Goal: Transaction & Acquisition: Purchase product/service

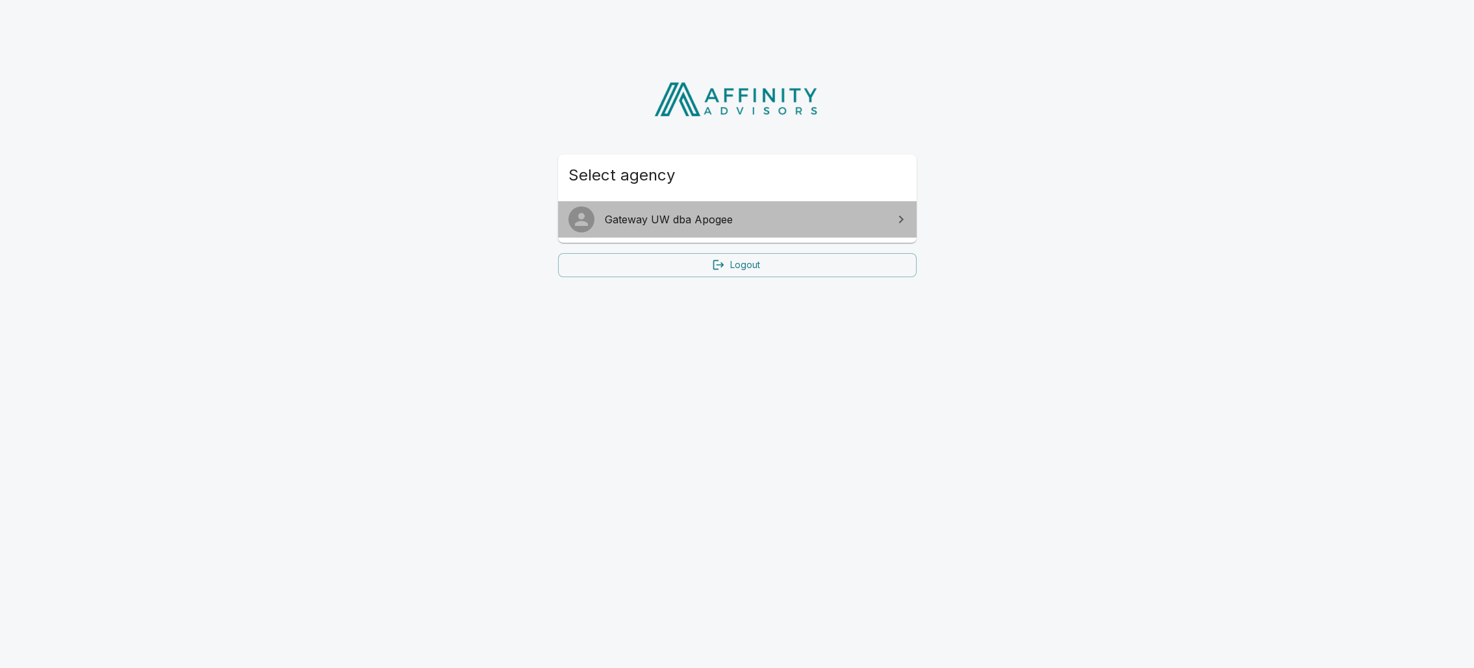
click at [723, 222] on span "Gateway UW dba Apogee" at bounding box center [745, 220] width 281 height 16
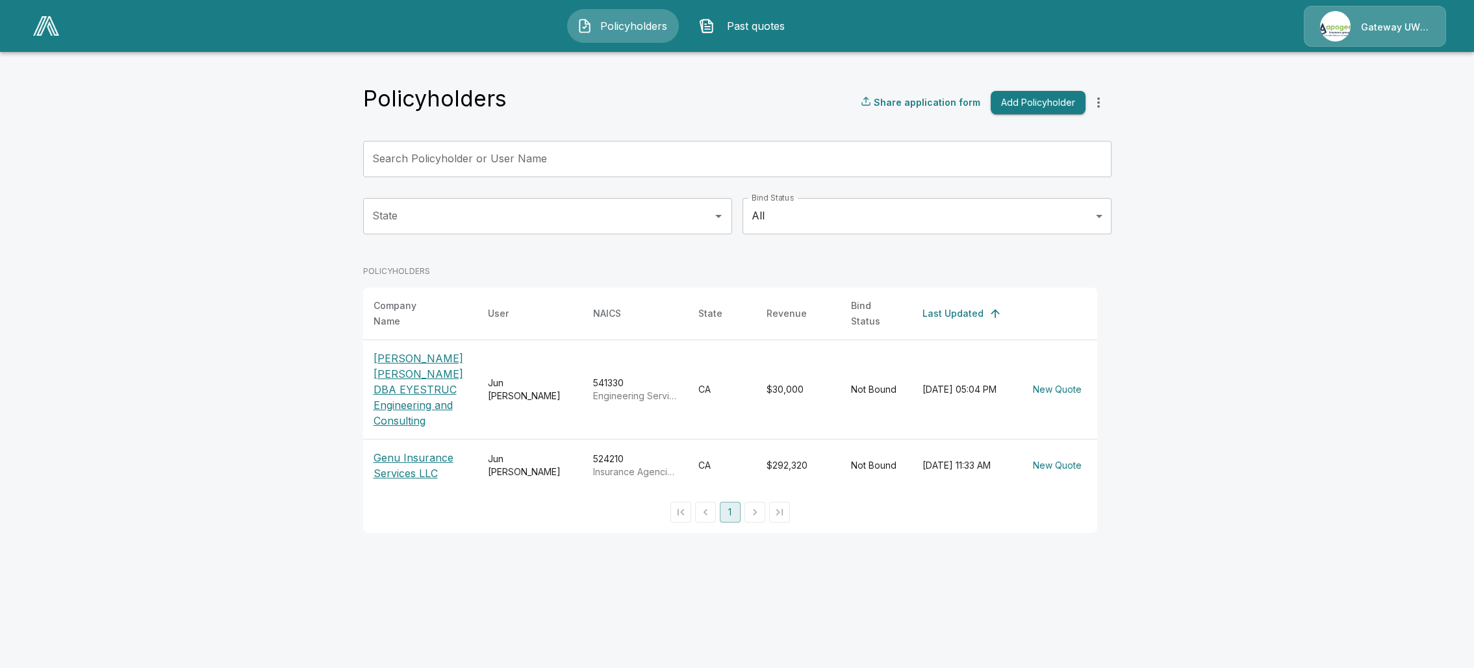
click at [409, 398] on p "[PERSON_NAME] [PERSON_NAME] DBA EYESTRUC Engineering and Consulting" at bounding box center [420, 390] width 94 height 78
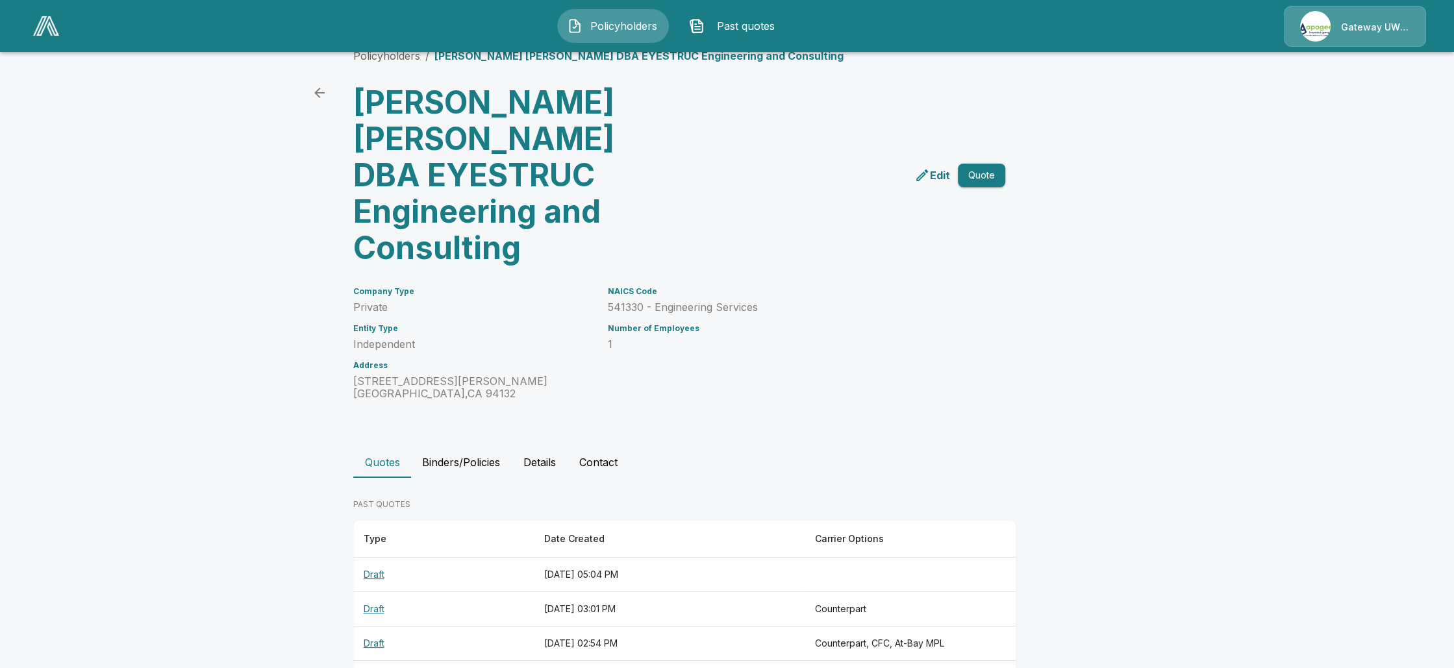
scroll to position [40, 0]
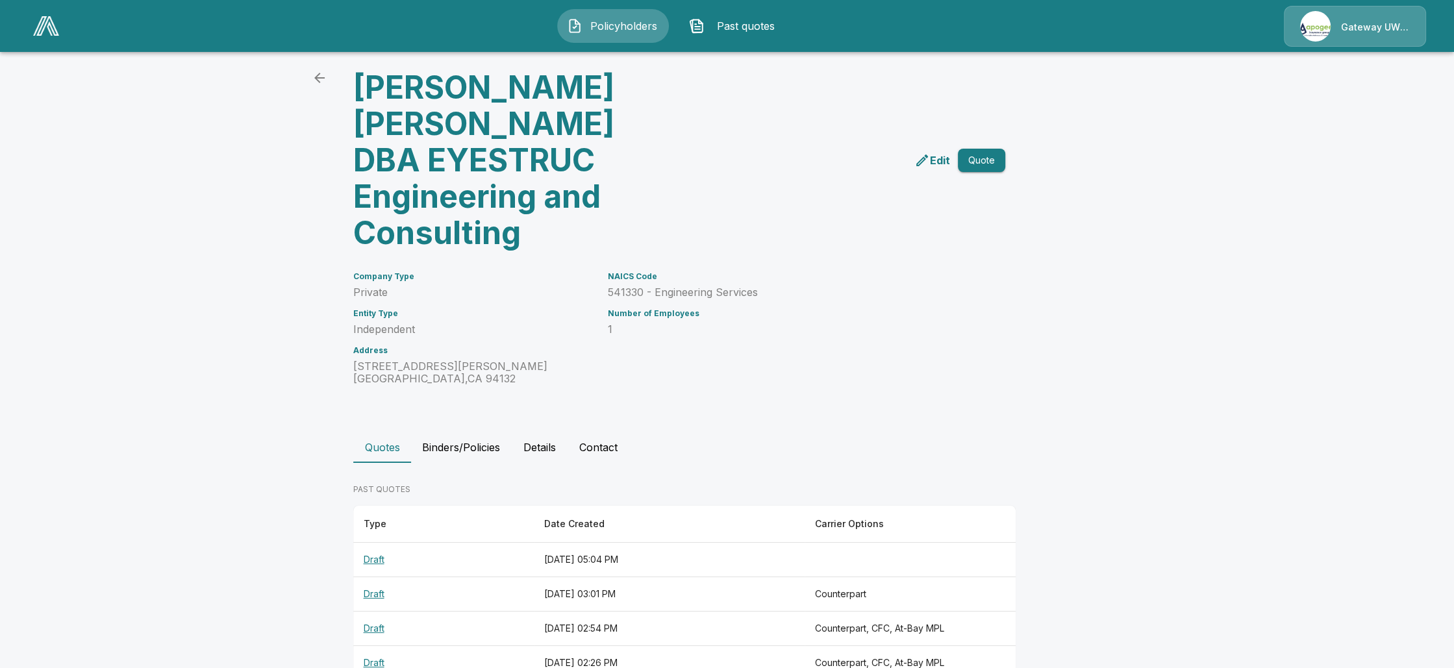
click at [953, 183] on div "Edit Quote" at bounding box center [839, 155] width 331 height 192
click at [950, 153] on p "Edit" at bounding box center [940, 161] width 20 height 16
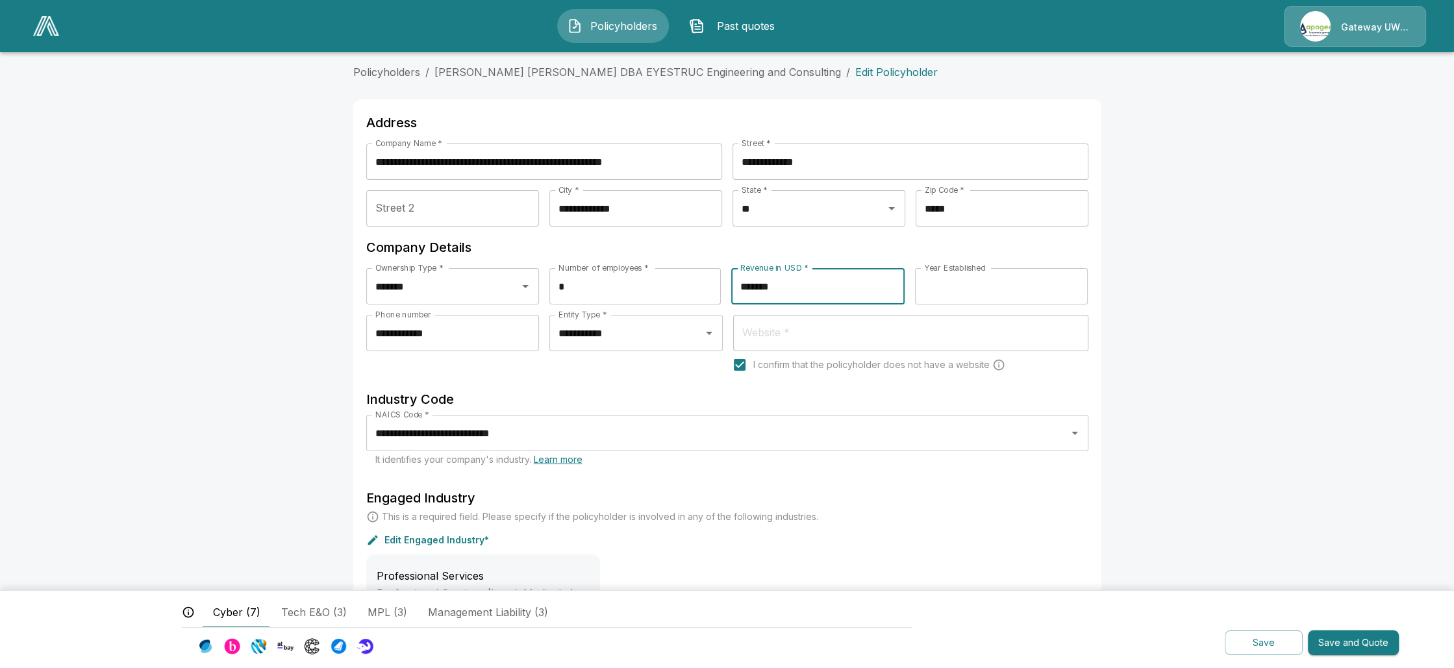
drag, startPoint x: 809, startPoint y: 290, endPoint x: 671, endPoint y: 288, distance: 138.4
click at [675, 288] on div "Ownership Type * ******* Ownership Type * Number of employees * * Number of emp…" at bounding box center [727, 291] width 722 height 47
type input "*******"
click at [1273, 395] on main "**********" at bounding box center [727, 442] width 1454 height 885
click at [1361, 644] on button "Save and Quote" at bounding box center [1353, 643] width 91 height 25
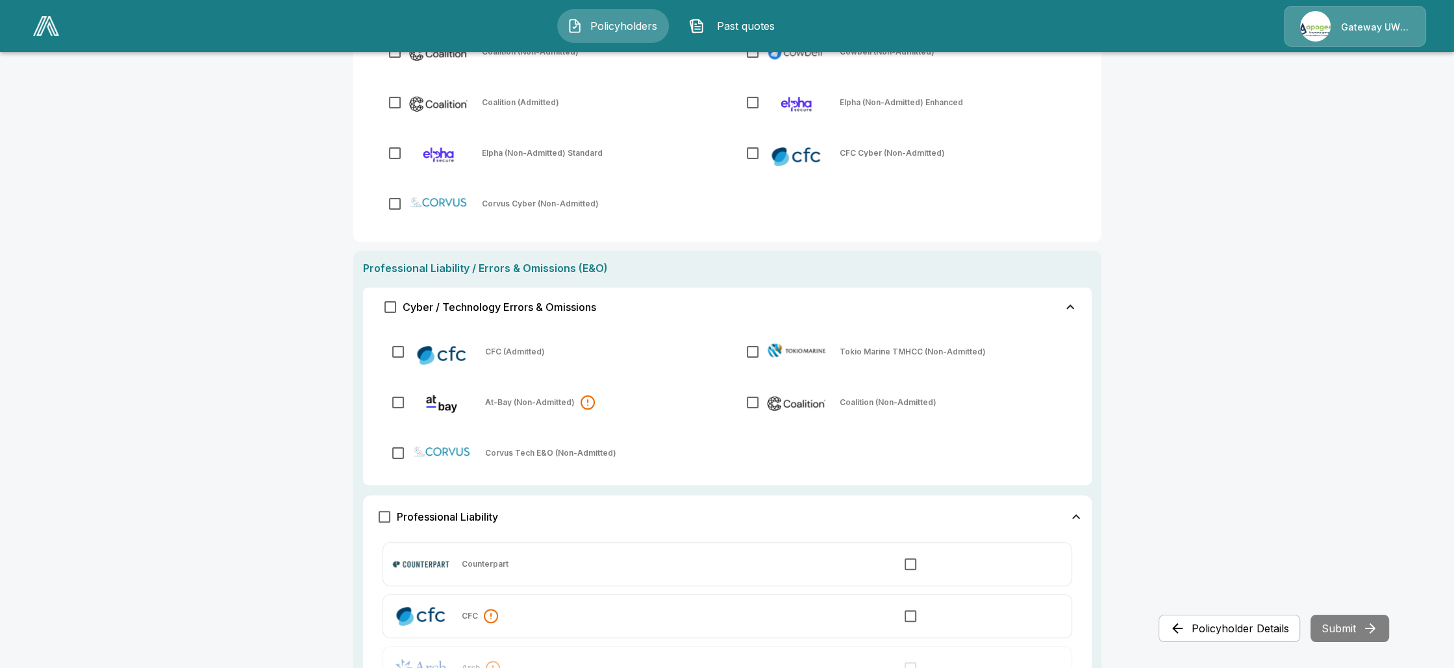
scroll to position [520, 0]
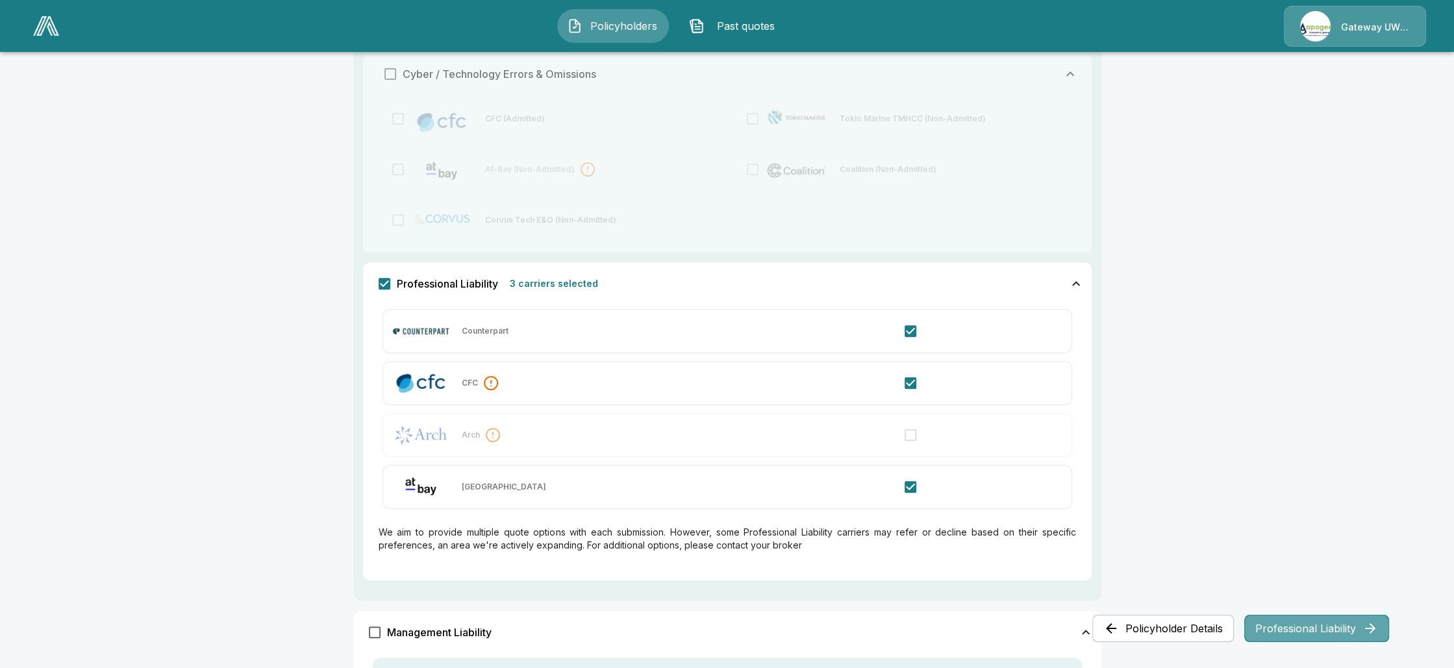
click at [1315, 623] on button "Professional Liability" at bounding box center [1316, 628] width 145 height 27
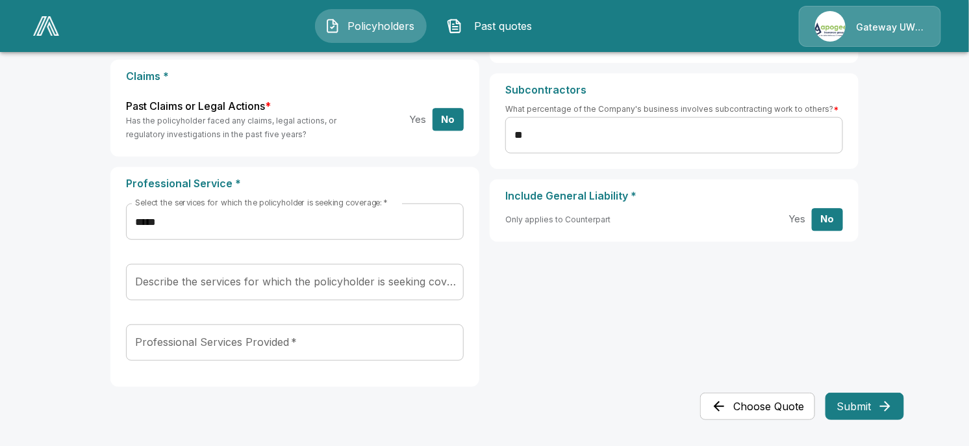
scroll to position [303, 0]
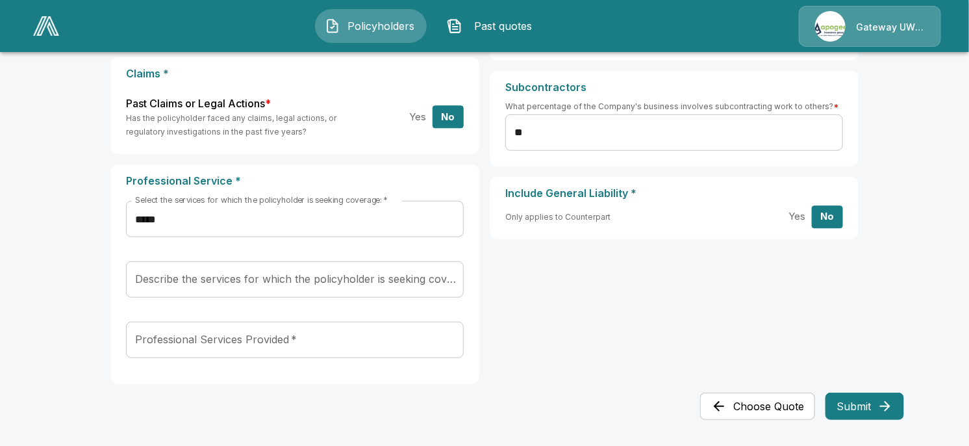
click at [844, 409] on button "Submit" at bounding box center [865, 405] width 79 height 27
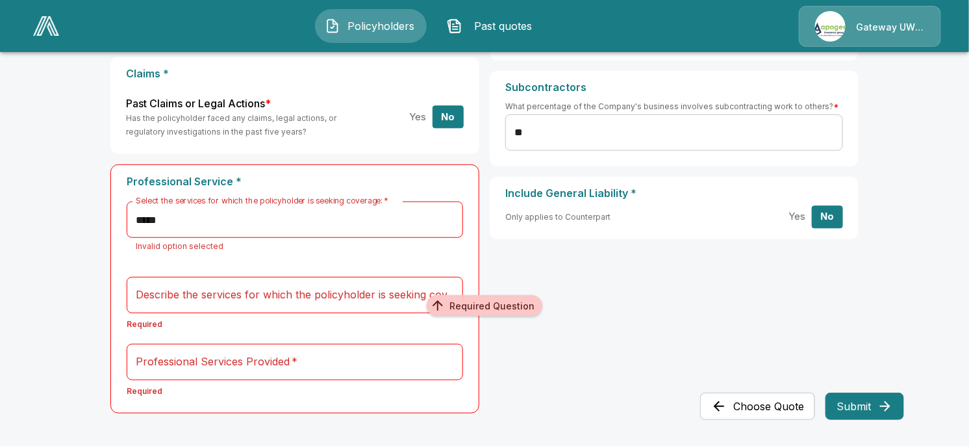
scroll to position [312, 0]
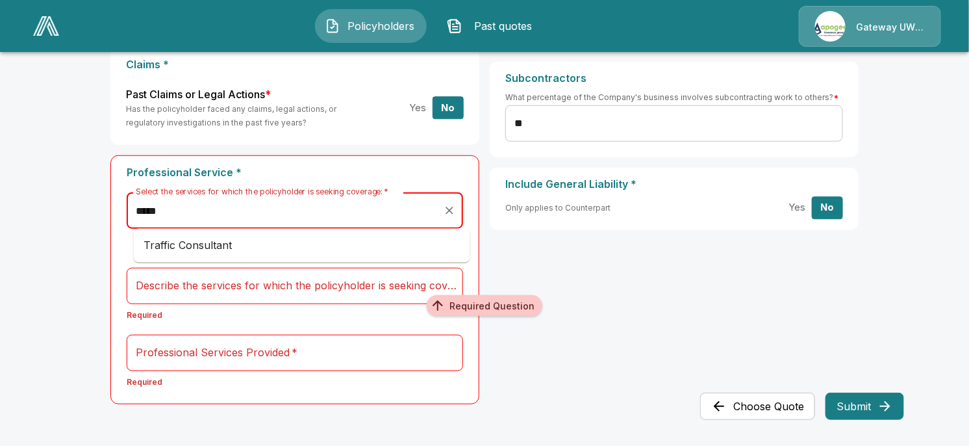
click at [292, 215] on input "*****" at bounding box center [284, 210] width 305 height 25
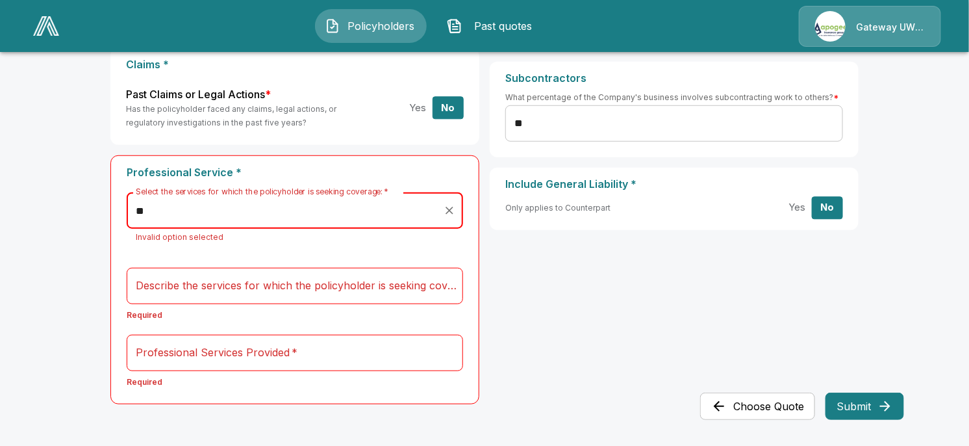
type input "*"
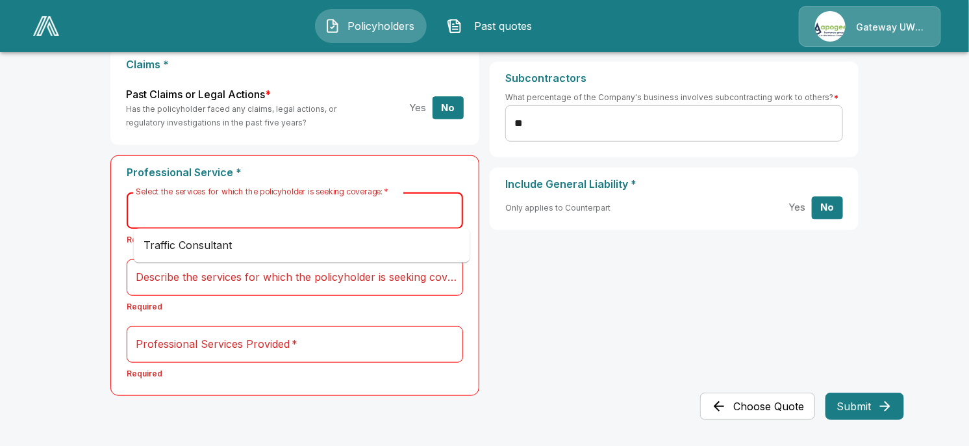
click at [532, 279] on div "Current Professional Liability Insurance and Retroactive Date * Does the policy…" at bounding box center [484, 184] width 748 height 444
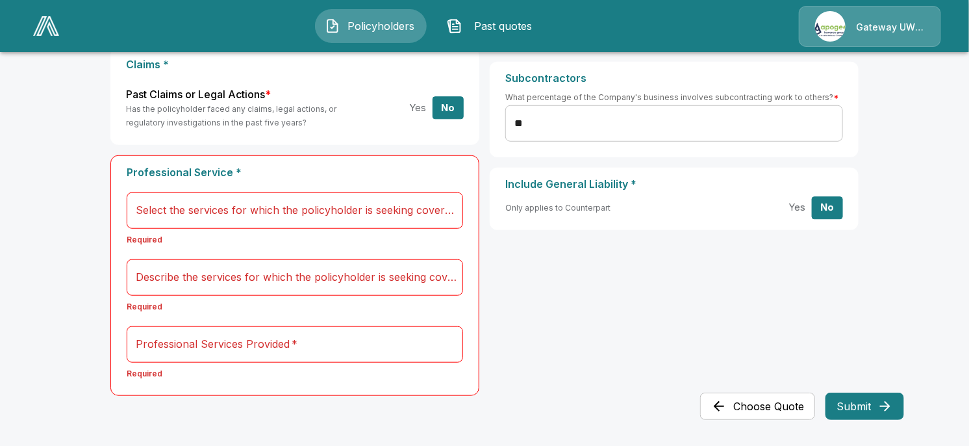
click at [786, 412] on button "Choose Quote" at bounding box center [757, 405] width 115 height 27
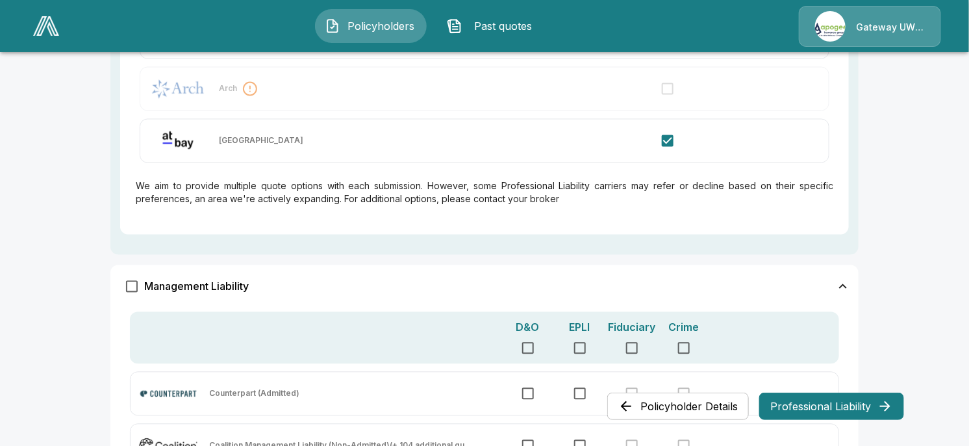
scroll to position [692, 0]
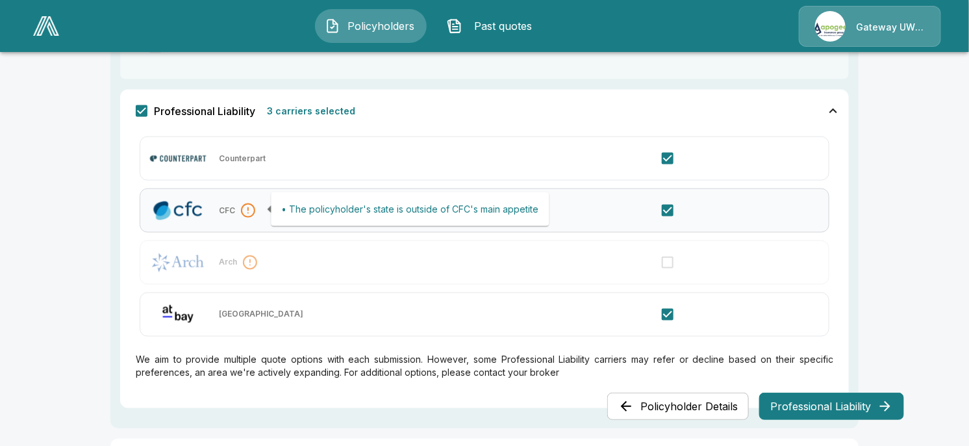
click at [255, 216] on div at bounding box center [248, 211] width 16 height 16
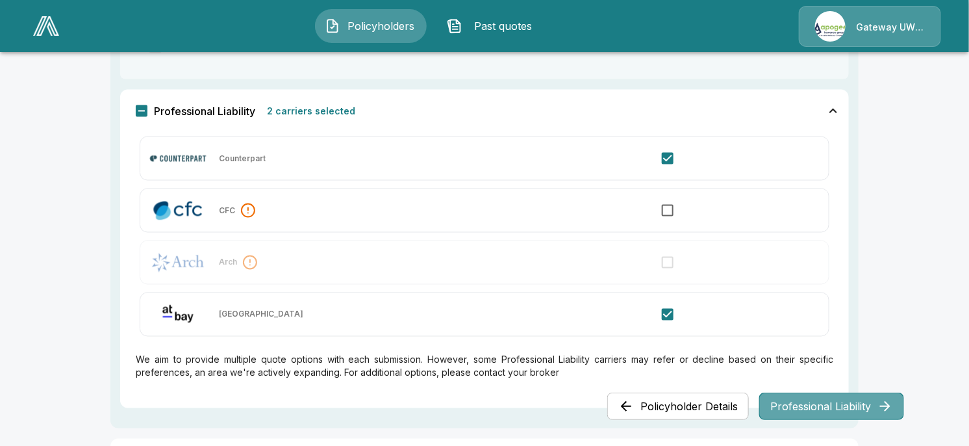
click at [864, 409] on button "Professional Liability" at bounding box center [831, 405] width 145 height 27
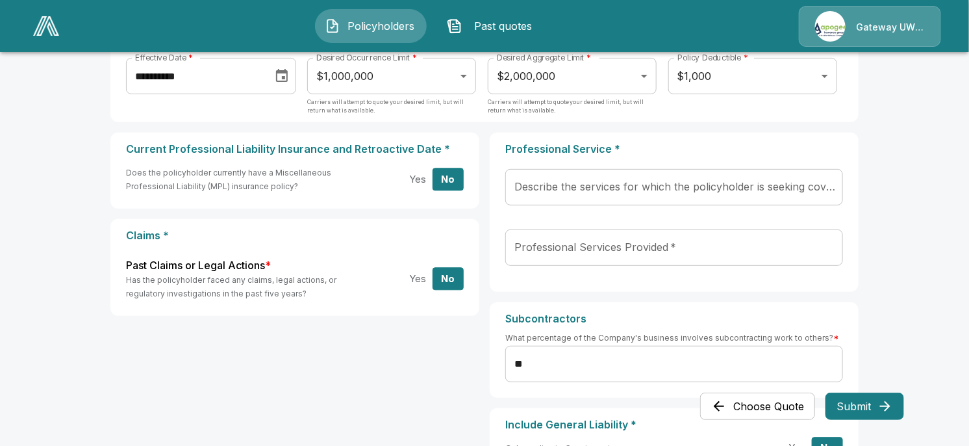
scroll to position [0, 0]
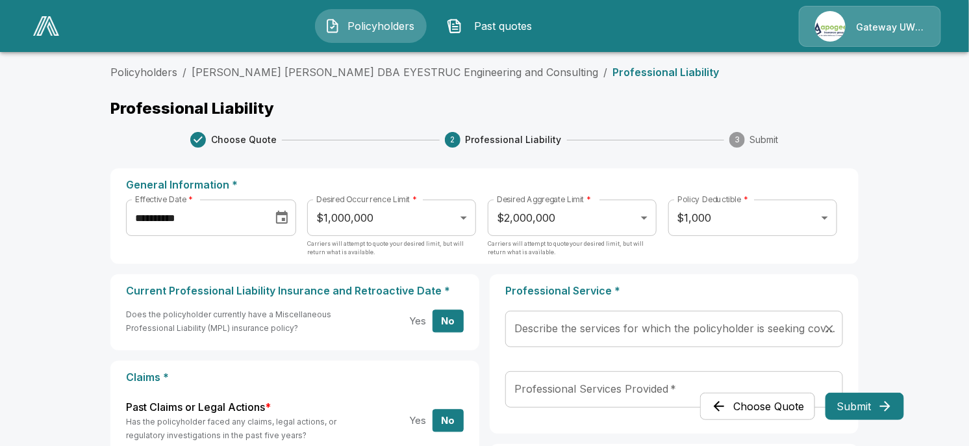
click at [718, 332] on input "Describe the services for which the policyholder is seeking coverage:   *" at bounding box center [664, 328] width 307 height 25
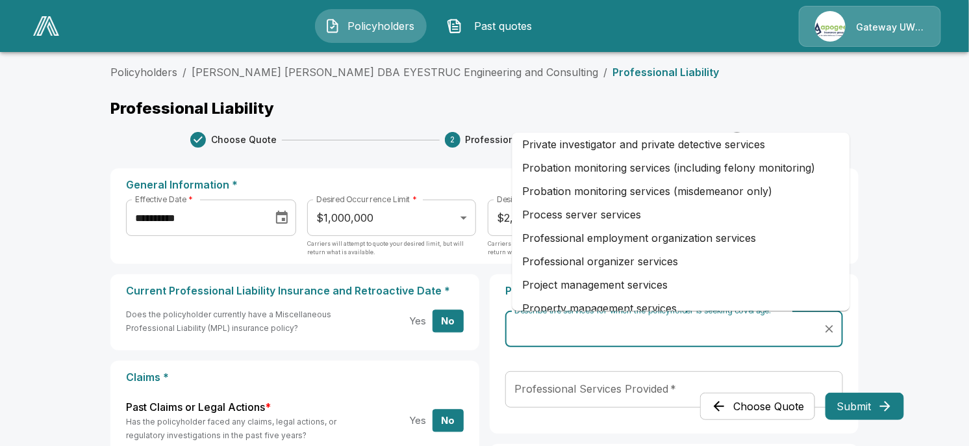
scroll to position [1869, 0]
click at [833, 277] on li "Project management services" at bounding box center [681, 283] width 338 height 23
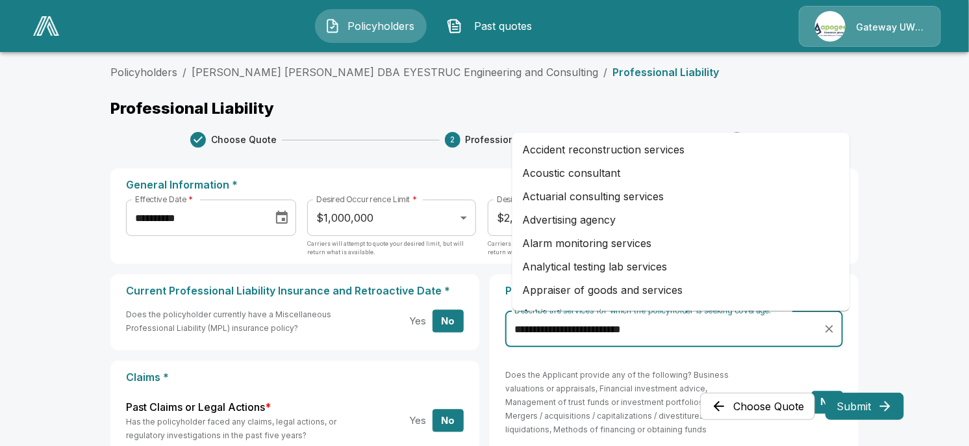
scroll to position [1853, 0]
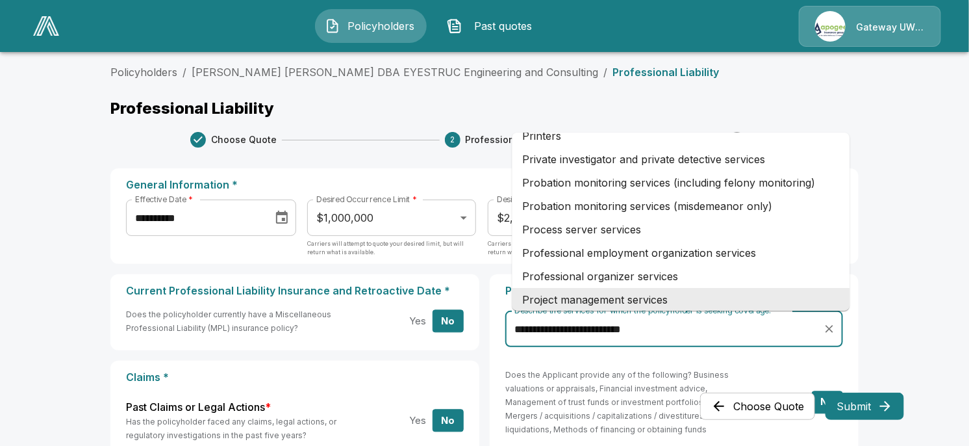
drag, startPoint x: 694, startPoint y: 323, endPoint x: 331, endPoint y: 292, distance: 363.8
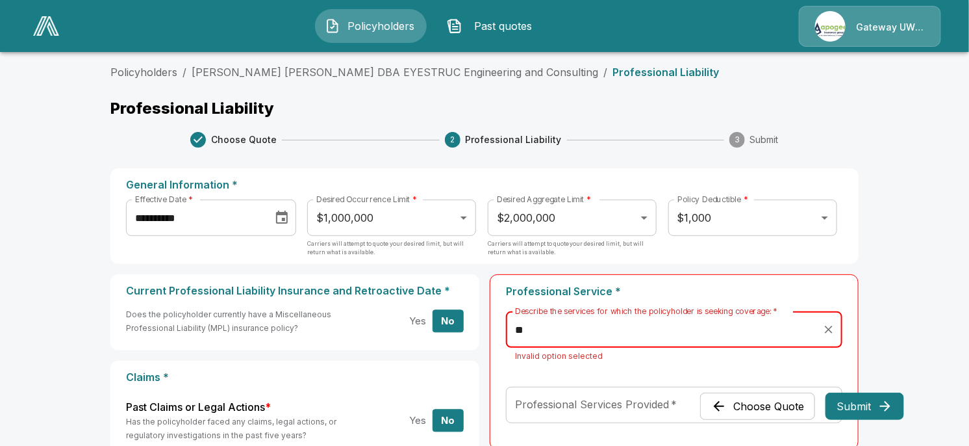
type input "*"
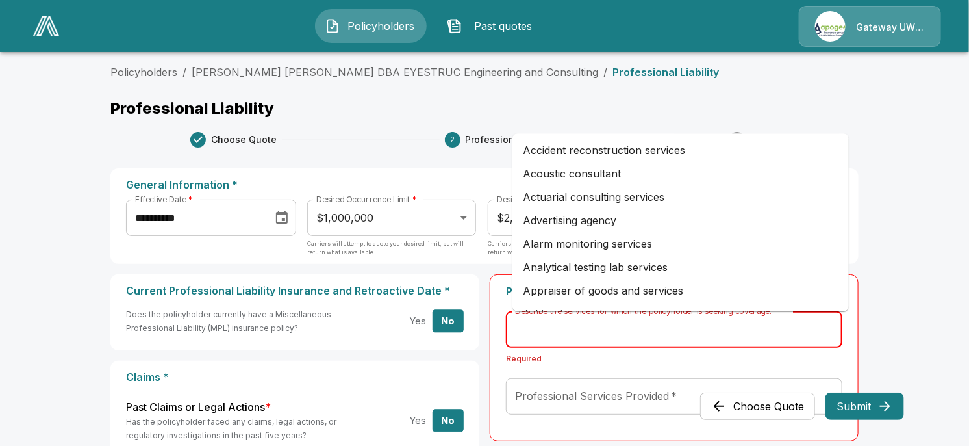
scroll to position [155, 0]
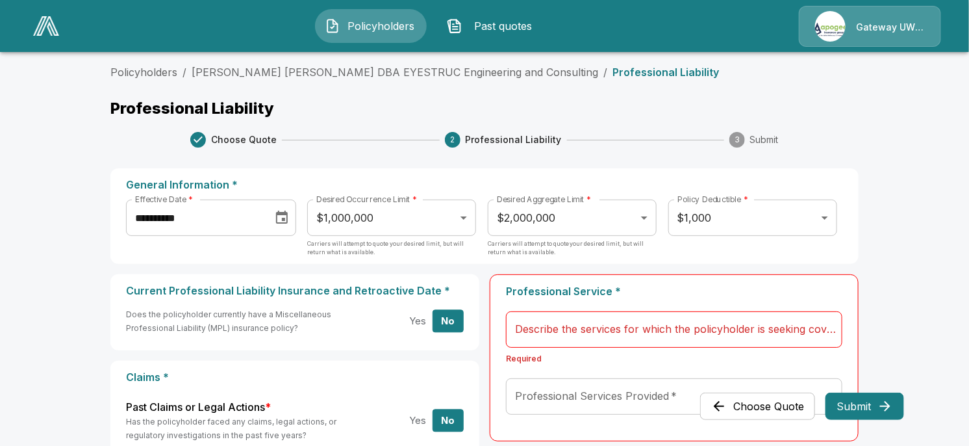
click at [907, 279] on main "**********" at bounding box center [484, 341] width 969 height 682
click at [760, 401] on button "Choose Quote" at bounding box center [757, 405] width 115 height 27
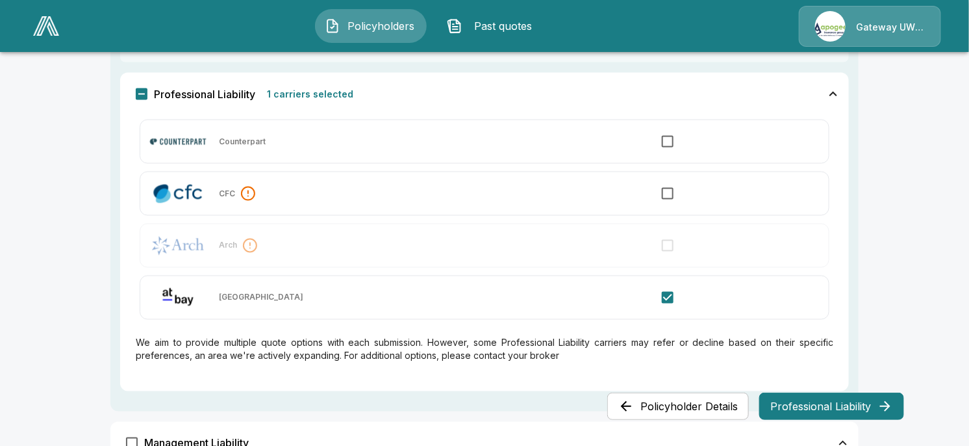
scroll to position [727, 0]
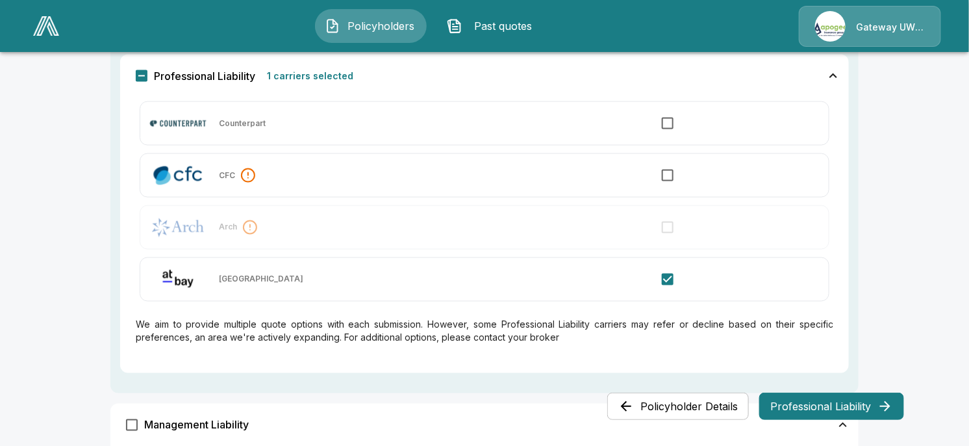
click at [827, 399] on button "Professional Liability" at bounding box center [831, 405] width 145 height 27
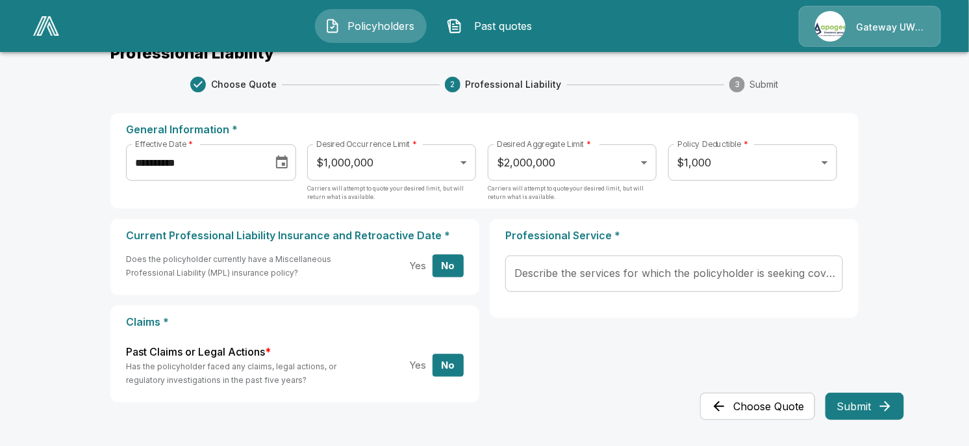
scroll to position [73, 0]
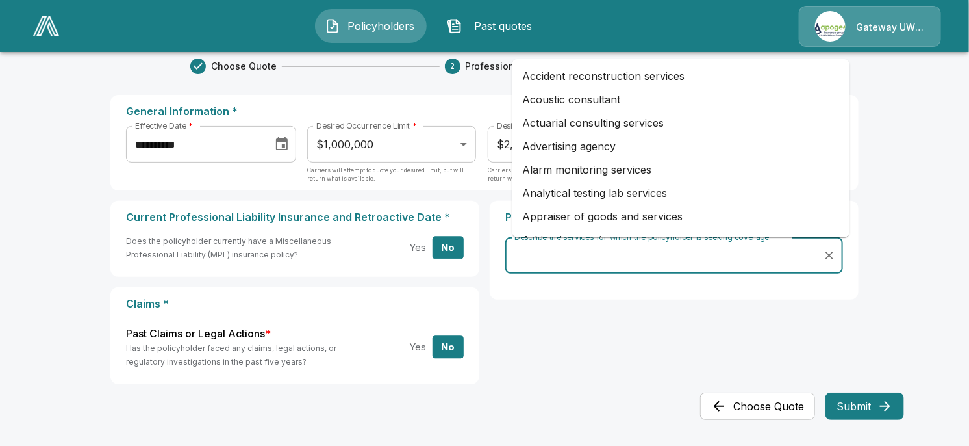
click at [735, 264] on input "Describe the services for which the policyholder is seeking coverage:   *" at bounding box center [664, 255] width 307 height 25
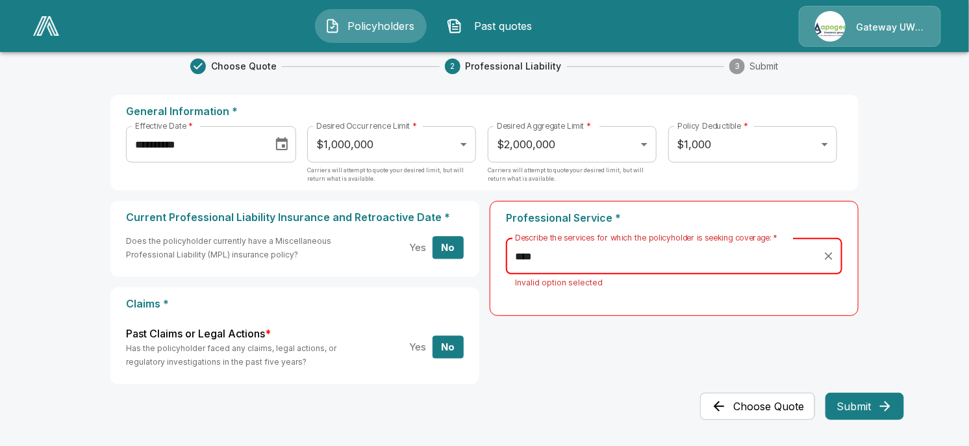
type input "****"
click at [753, 401] on button "Choose Quote" at bounding box center [757, 405] width 115 height 27
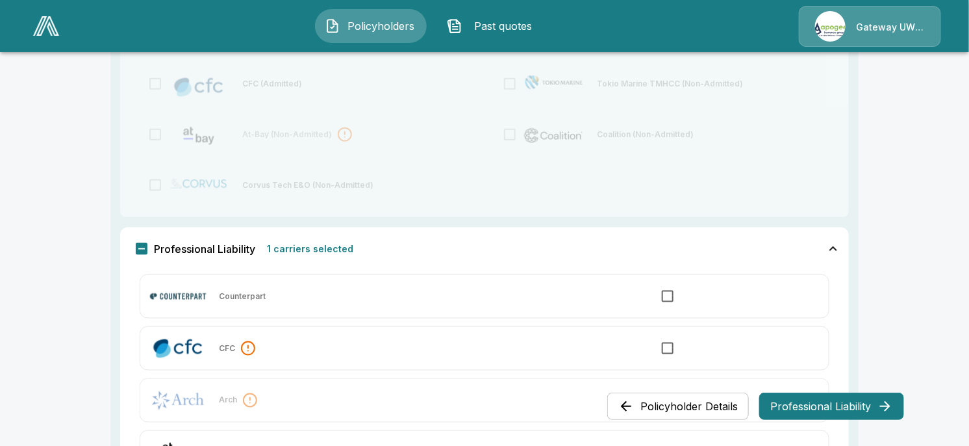
scroll to position [640, 0]
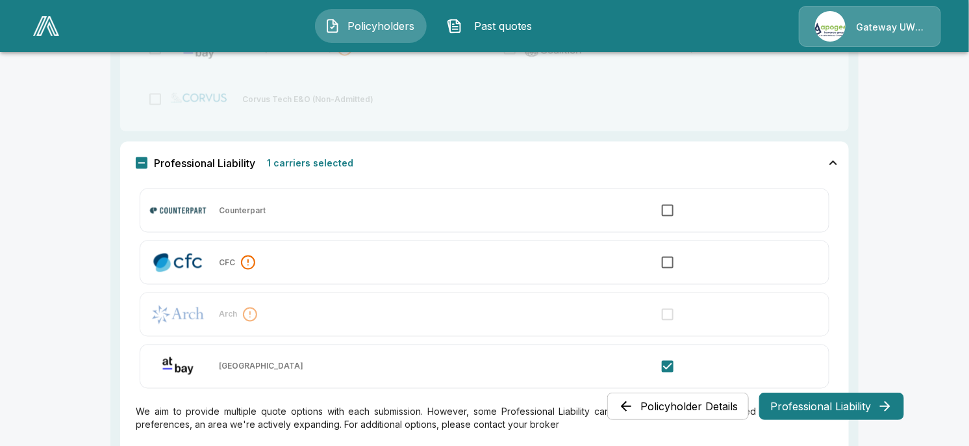
click at [676, 297] on div "Counterpart CFC Arch At-Bay" at bounding box center [485, 288] width 698 height 208
click at [816, 410] on button "Professional Liability" at bounding box center [831, 405] width 145 height 27
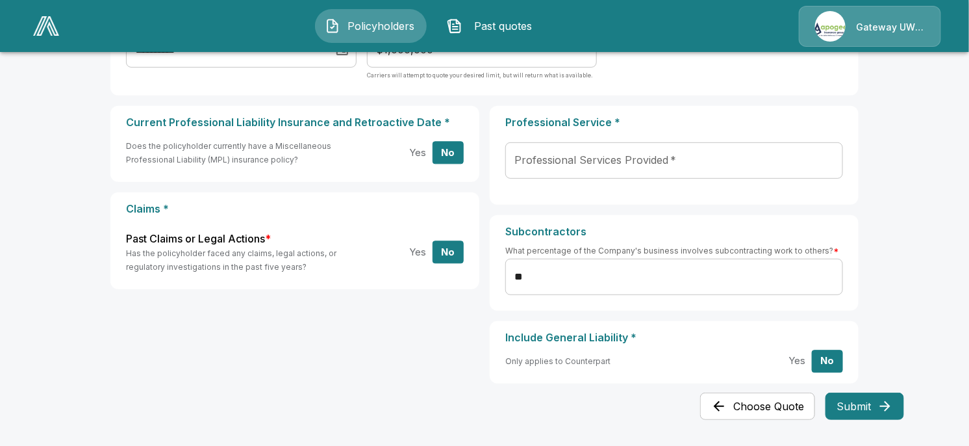
scroll to position [0, 0]
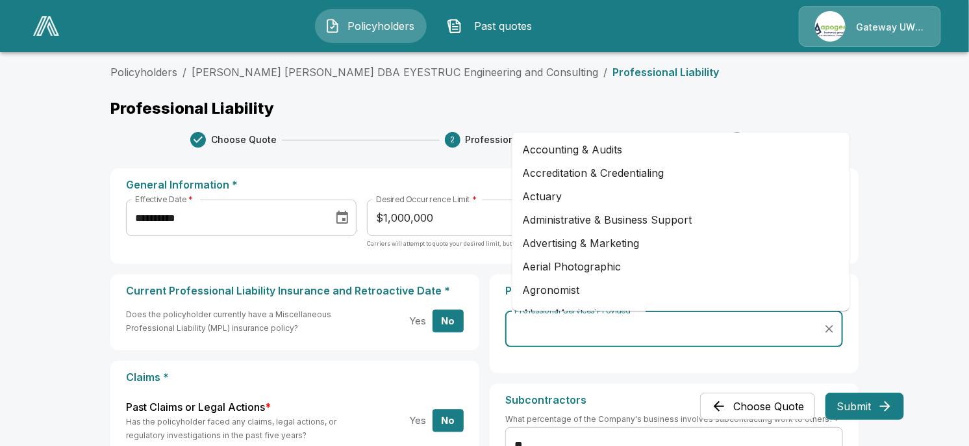
click at [753, 337] on input "Professional Services Provided   *" at bounding box center [664, 328] width 307 height 25
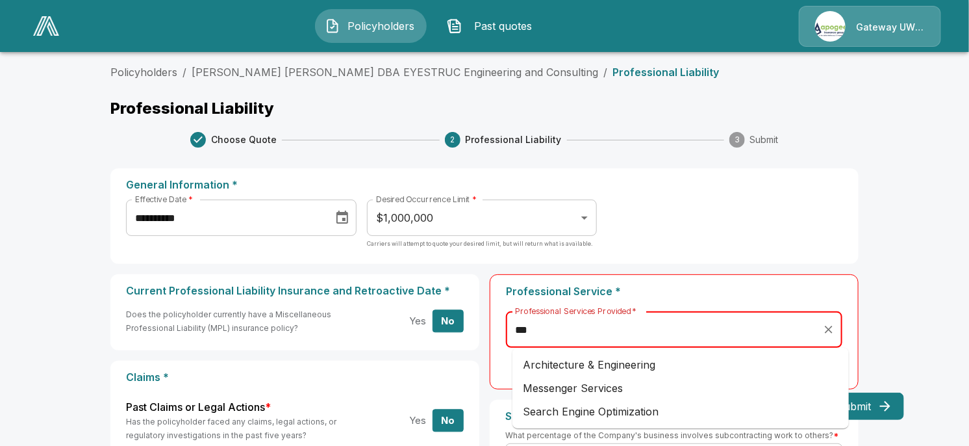
click at [645, 360] on li "Architecture & Engineering" at bounding box center [680, 364] width 336 height 23
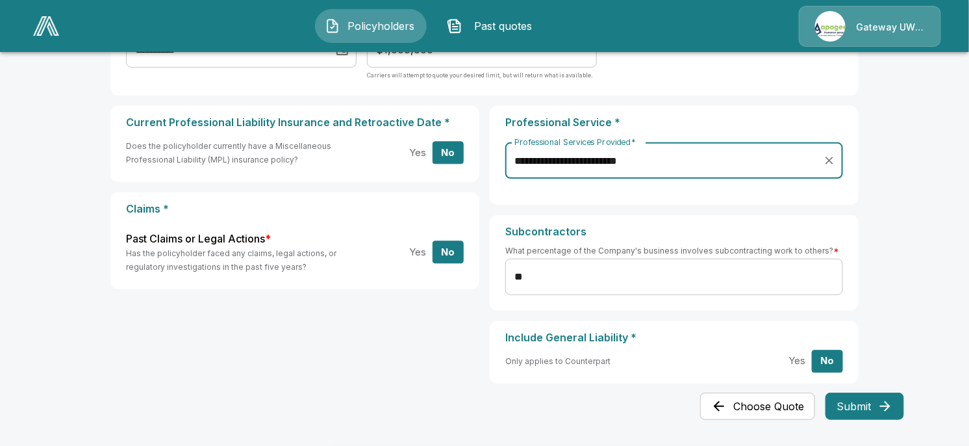
scroll to position [81, 0]
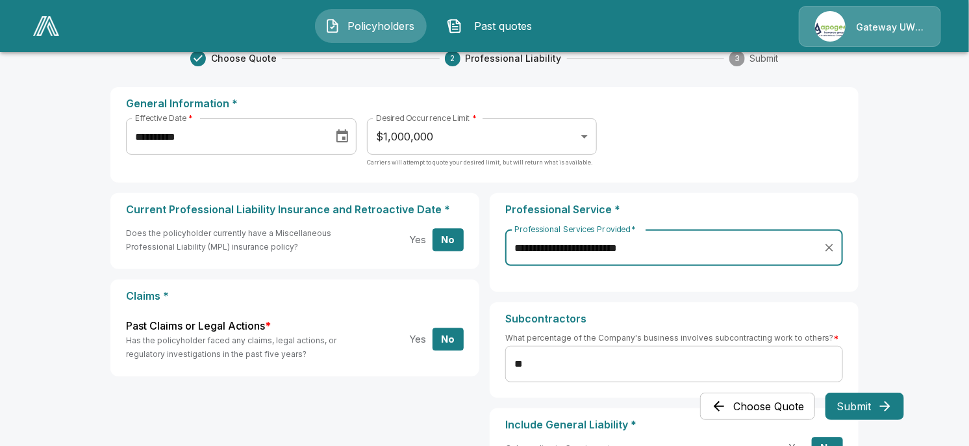
type input "**********"
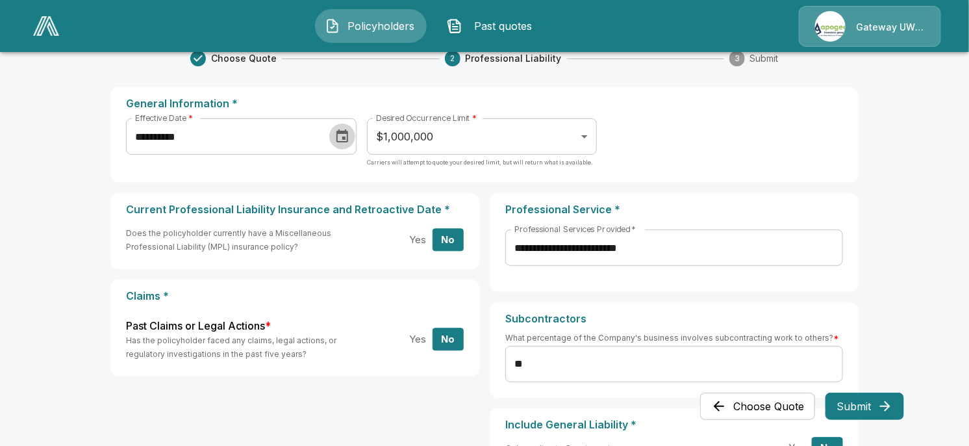
click at [347, 137] on icon "Choose date, selected date is Sep 3, 2025" at bounding box center [342, 137] width 16 height 16
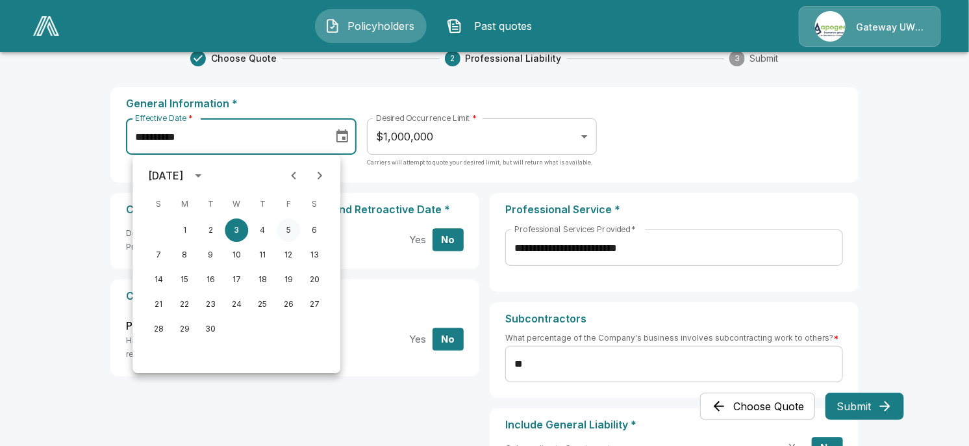
click at [286, 232] on button "5" at bounding box center [288, 229] width 23 height 23
type input "**********"
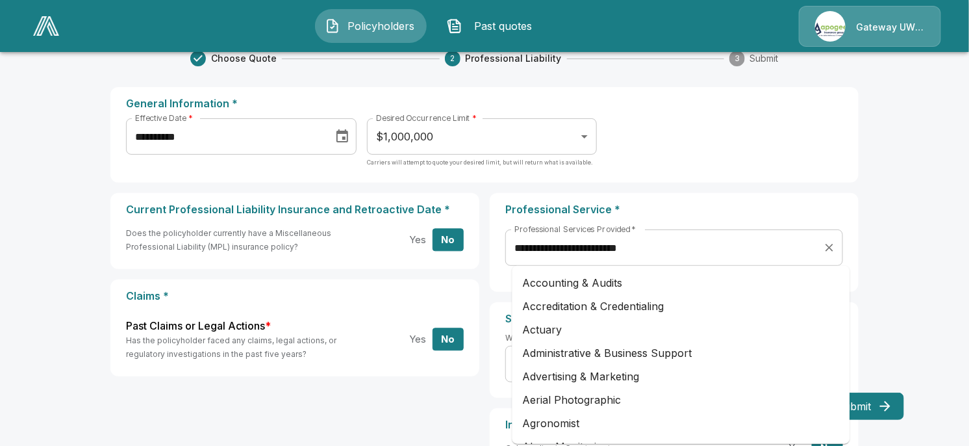
click at [841, 237] on div "**********" at bounding box center [674, 247] width 338 height 36
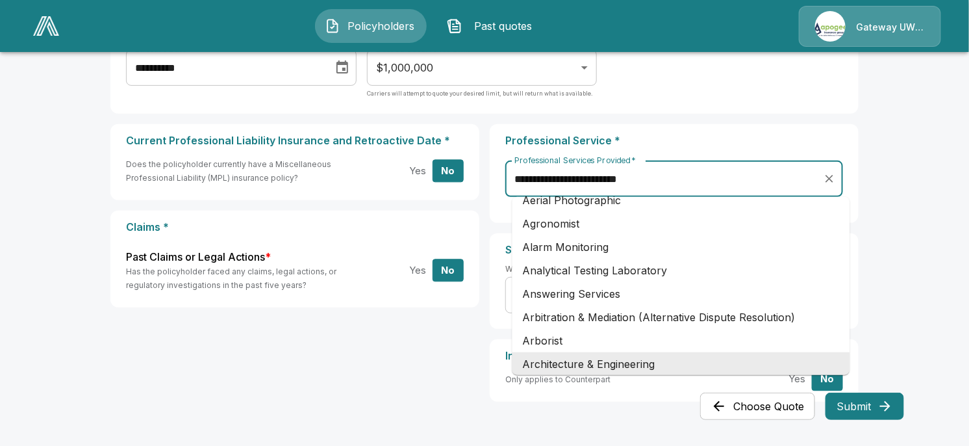
scroll to position [168, 0]
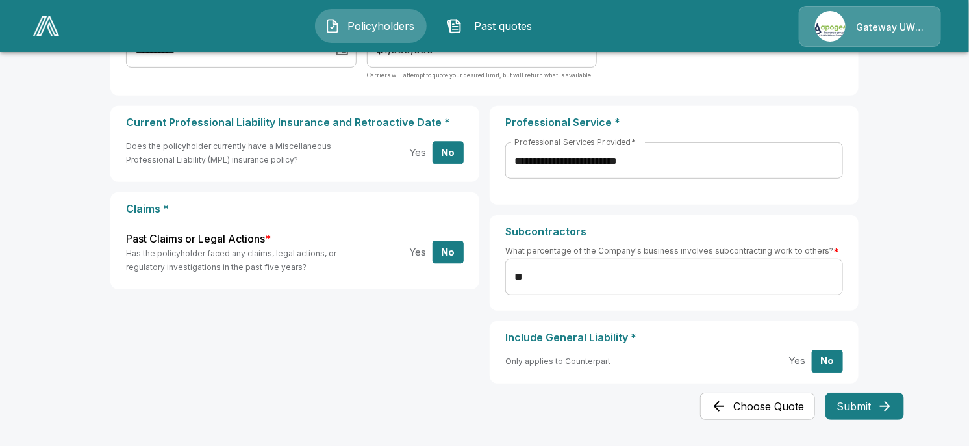
click at [913, 238] on main "**********" at bounding box center [484, 139] width 969 height 614
click at [864, 404] on button "Submit" at bounding box center [865, 405] width 79 height 27
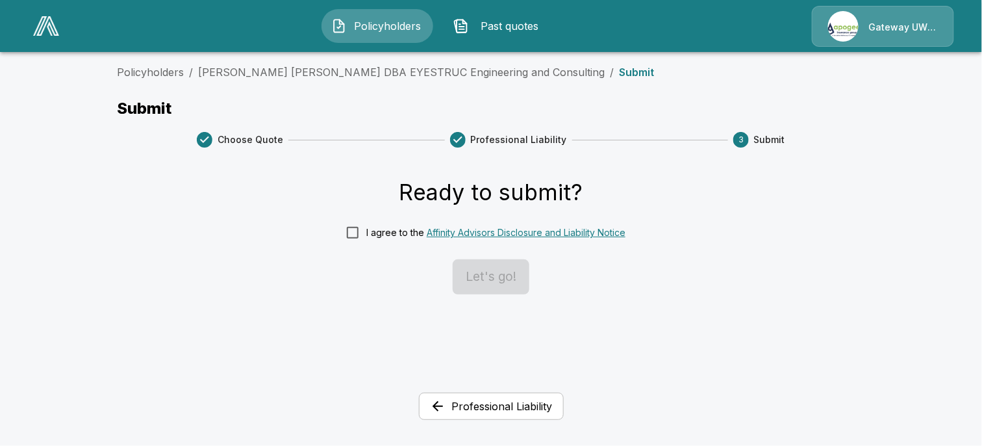
click at [513, 404] on button "Professional Liability" at bounding box center [491, 405] width 145 height 27
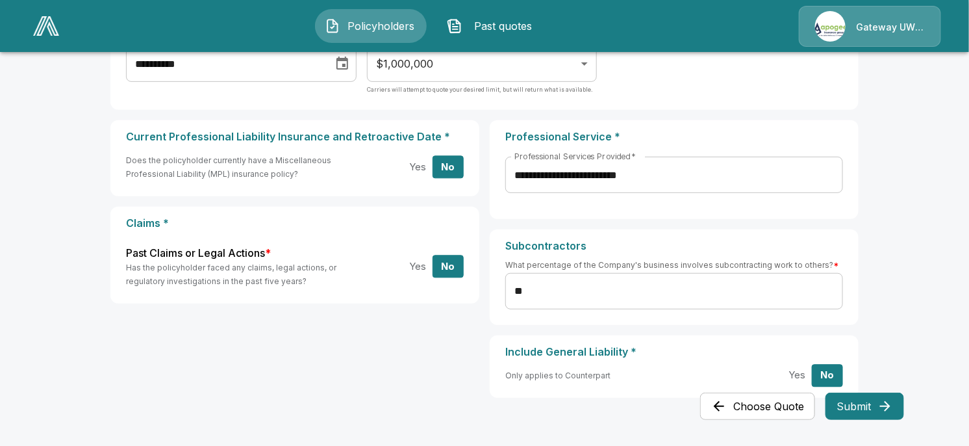
scroll to position [168, 0]
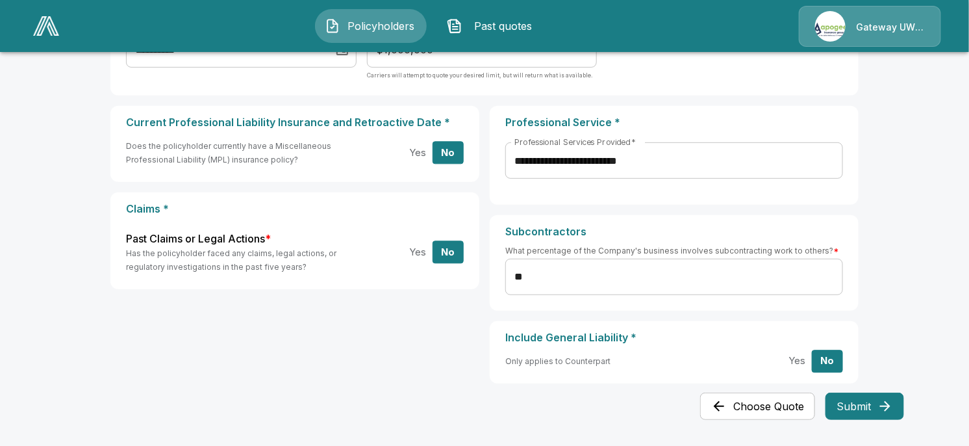
click at [777, 399] on button "Choose Quote" at bounding box center [757, 405] width 115 height 27
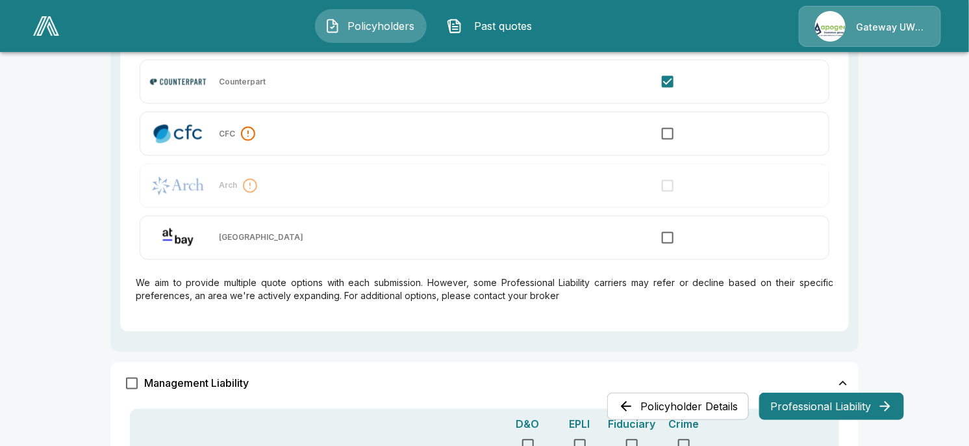
scroll to position [640, 0]
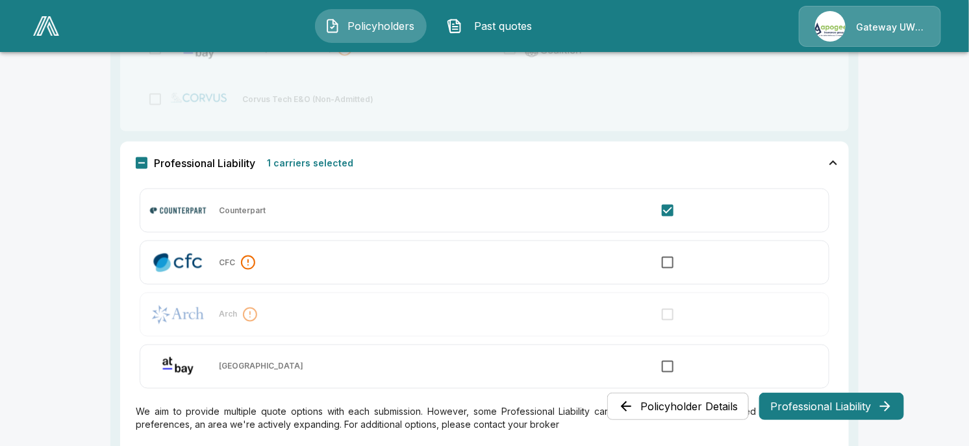
click at [855, 409] on button "Professional Liability" at bounding box center [831, 405] width 145 height 27
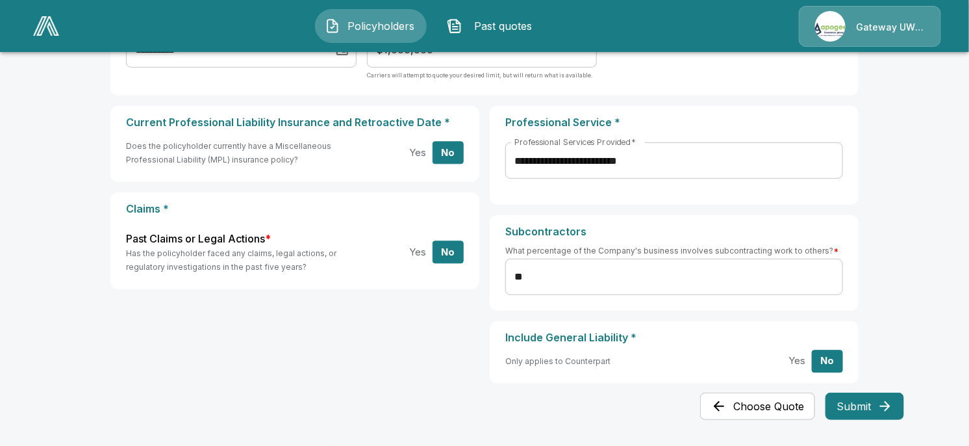
scroll to position [0, 0]
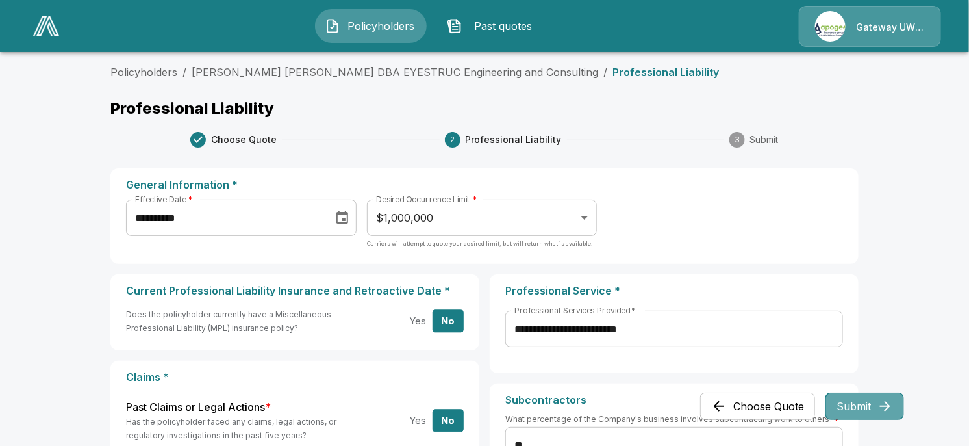
click at [861, 405] on button "Submit" at bounding box center [865, 405] width 79 height 27
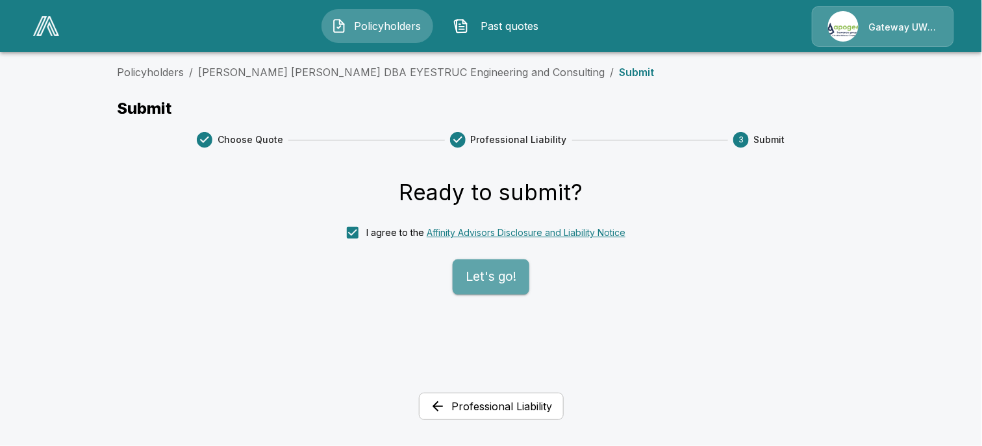
click at [498, 279] on button "Let's go!" at bounding box center [491, 276] width 77 height 35
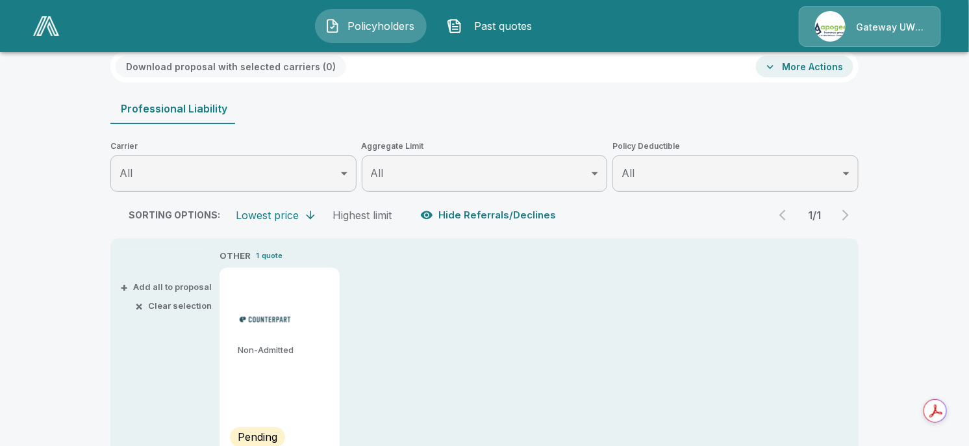
scroll to position [259, 0]
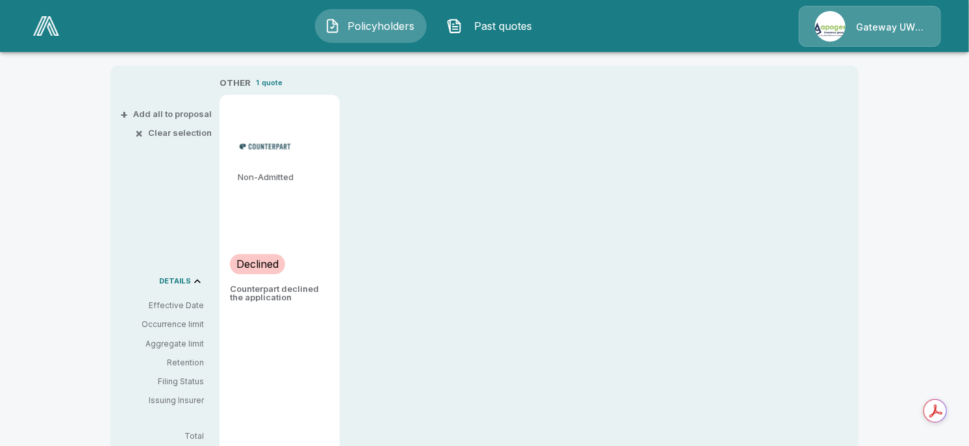
click at [267, 291] on p "Counterpart declined the application" at bounding box center [279, 292] width 99 height 17
click at [420, 305] on div "OTHER 1 quote Non-Admitted Declined Counterpart declined the application" at bounding box center [539, 264] width 639 height 376
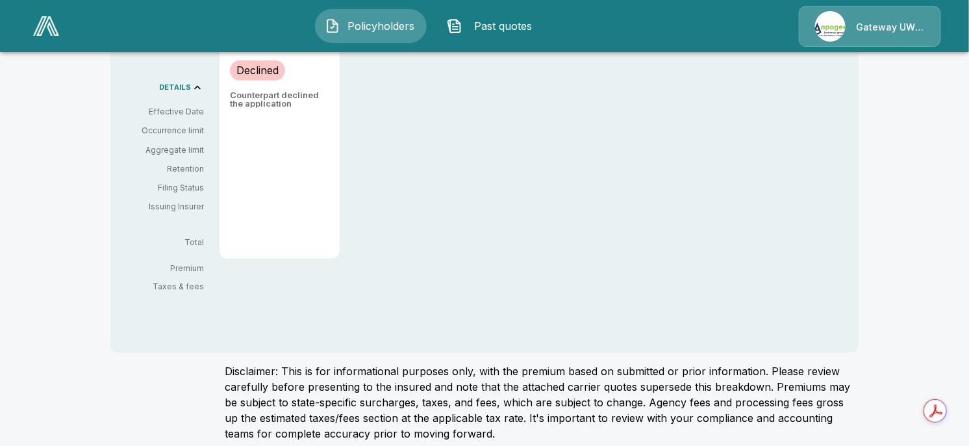
scroll to position [464, 0]
